Goal: Find specific page/section: Find specific page/section

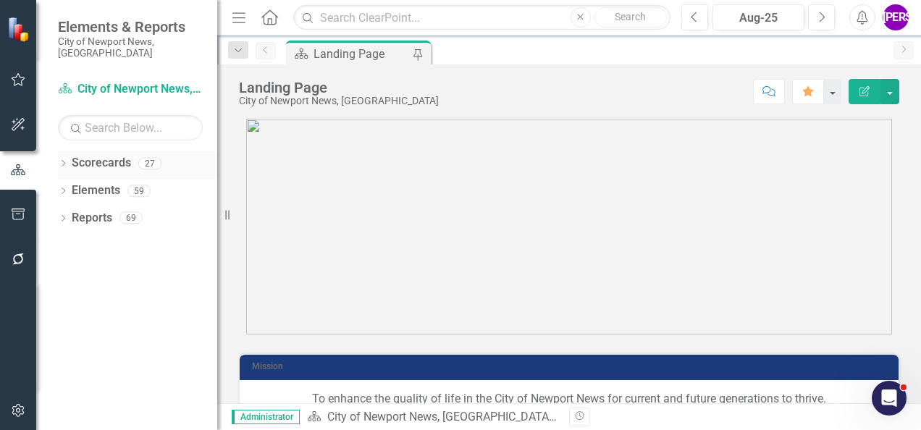
click at [60, 161] on icon "Dropdown" at bounding box center [63, 165] width 10 height 8
click at [54, 186] on icon "Dropdown" at bounding box center [48, 190] width 11 height 9
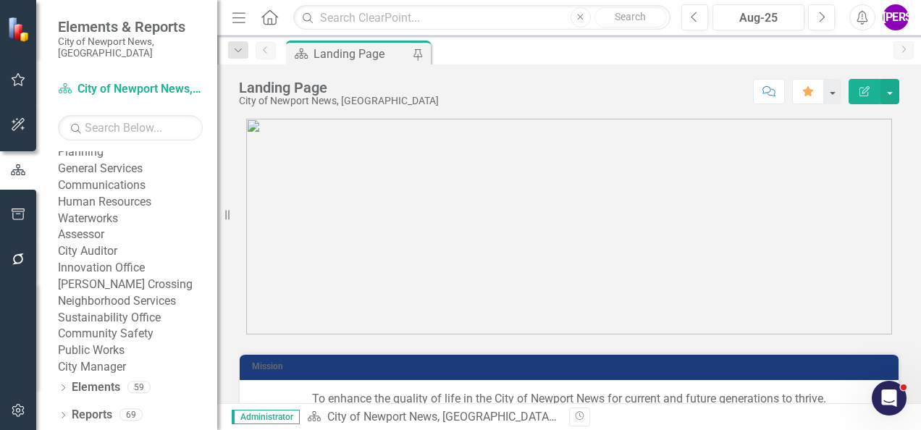
scroll to position [437, 0]
click at [144, 194] on link "Human Resources" at bounding box center [137, 202] width 159 height 17
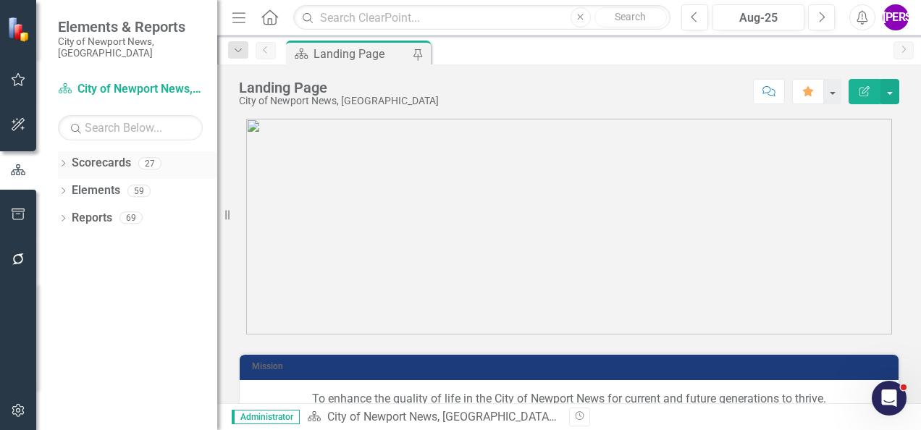
click at [62, 160] on icon at bounding box center [64, 163] width 4 height 7
click at [67, 186] on icon "Dropdown" at bounding box center [70, 190] width 11 height 9
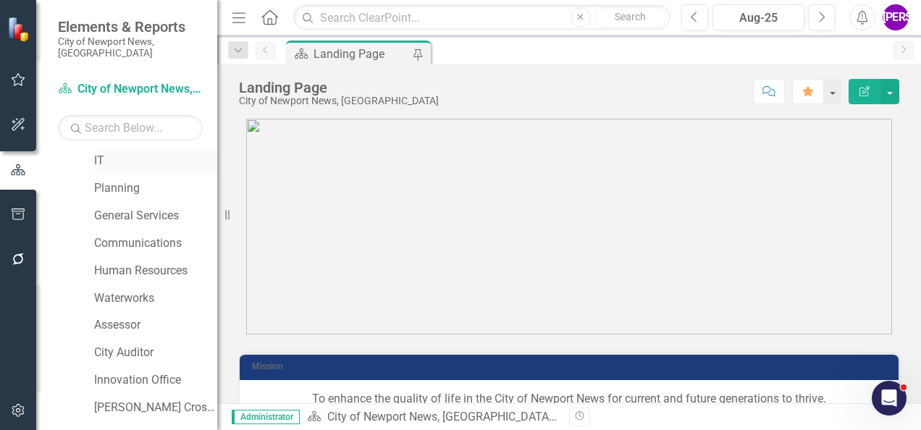
scroll to position [359, 0]
click at [140, 258] on div "Human Resources" at bounding box center [155, 270] width 123 height 24
click at [137, 262] on link "Human Resources" at bounding box center [155, 270] width 123 height 17
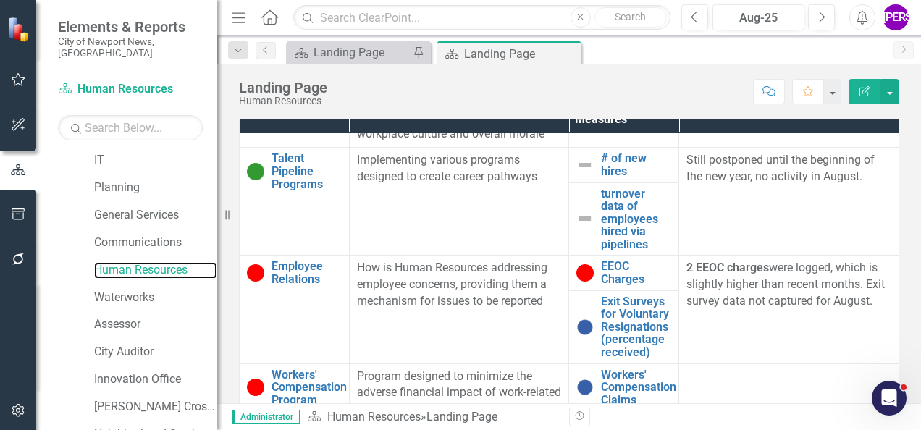
scroll to position [385, 0]
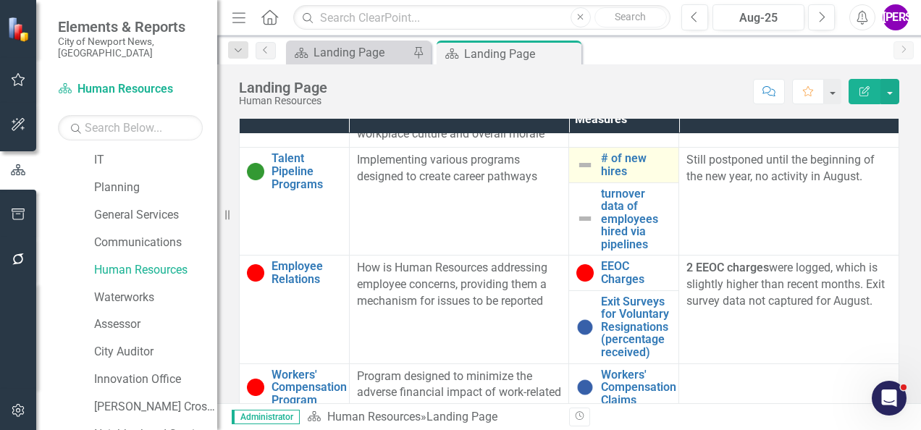
click at [597, 178] on td "# of new hires Link Map View Link Map Edit Edit Program Measures Link Open Elem…" at bounding box center [624, 165] width 110 height 35
click at [601, 177] on link "# of new hires" at bounding box center [636, 164] width 70 height 25
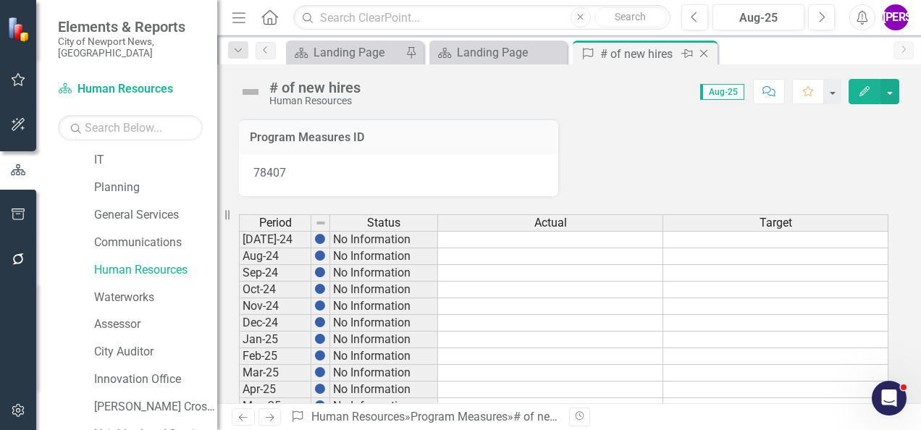
click at [702, 55] on icon at bounding box center [704, 54] width 8 height 8
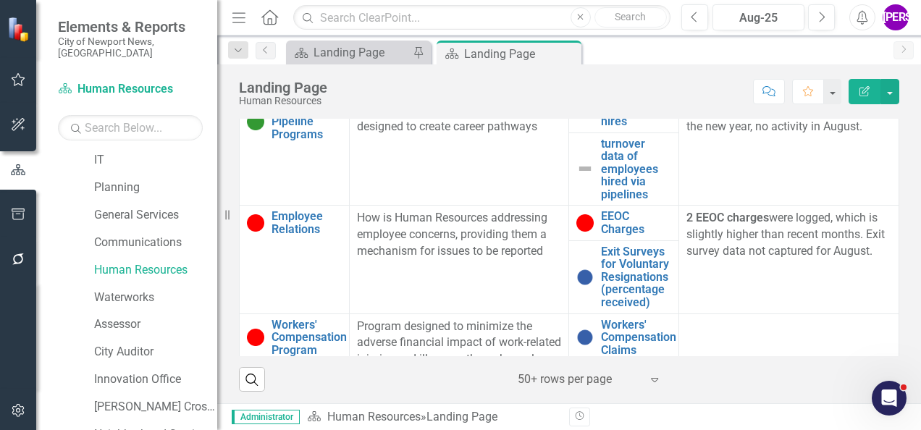
scroll to position [379, 0]
